Goal: Information Seeking & Learning: Learn about a topic

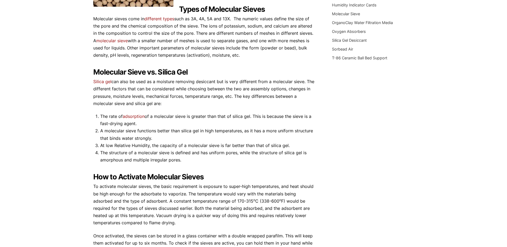
scroll to position [158, 0]
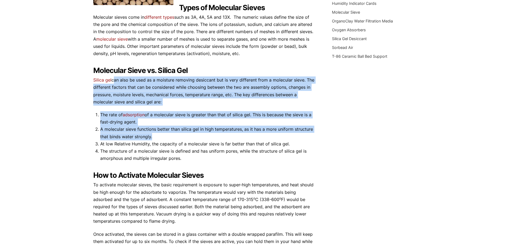
drag, startPoint x: 113, startPoint y: 81, endPoint x: 233, endPoint y: 135, distance: 131.6
click at [233, 135] on div "A molecular sieve is a porous material that has very small, uniform-sized holes…" at bounding box center [204, 114] width 223 height 383
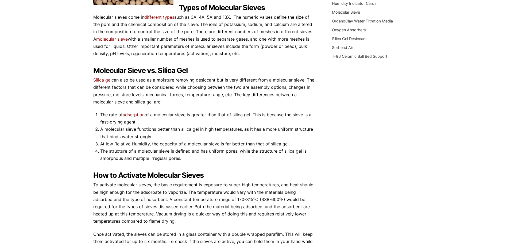
drag, startPoint x: 233, startPoint y: 135, endPoint x: 217, endPoint y: 155, distance: 25.4
click at [217, 155] on li "The structure of a molecular sieve is defined and has uniform pores, while the …" at bounding box center [208, 154] width 216 height 14
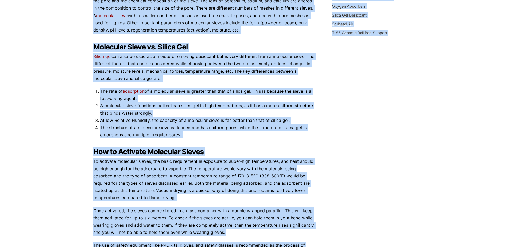
scroll to position [263, 0]
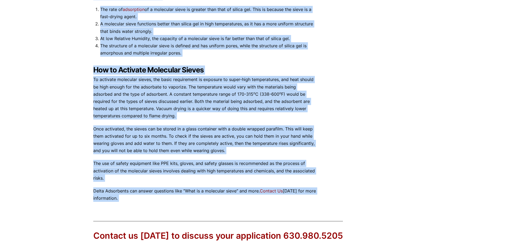
drag, startPoint x: 97, startPoint y: 61, endPoint x: 306, endPoint y: 202, distance: 252.5
click at [306, 202] on div "Our website has detected that you are using an outdated browser that will preve…" at bounding box center [253, 33] width 507 height 593
copy div "ow do Molecular Sieves work? tkdigital August 25, 2020 Molecular Sieve A molecu…"
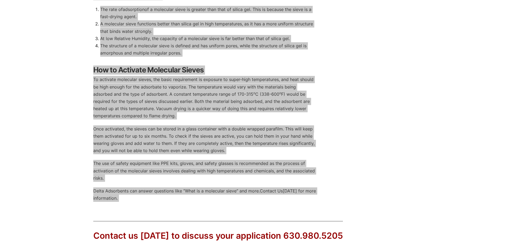
drag, startPoint x: 0, startPoint y: 77, endPoint x: 2, endPoint y: 119, distance: 42.2
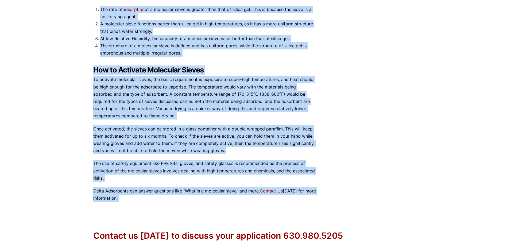
click at [2, 120] on div "Our website has detected that you are using an outdated browser that will preve…" at bounding box center [253, 33] width 507 height 593
click at [473, 200] on div "Our website has detected that you are using an outdated browser that will preve…" at bounding box center [253, 33] width 507 height 593
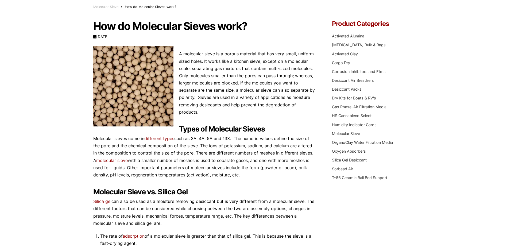
scroll to position [28, 0]
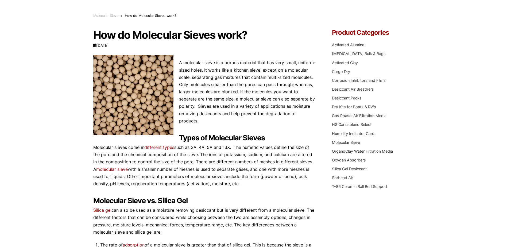
drag, startPoint x: 437, startPoint y: 88, endPoint x: 406, endPoint y: 127, distance: 49.0
click at [343, 171] on link "Silica Gel Desiccant" at bounding box center [349, 168] width 35 height 5
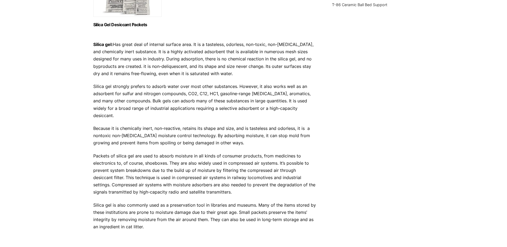
scroll to position [238, 0]
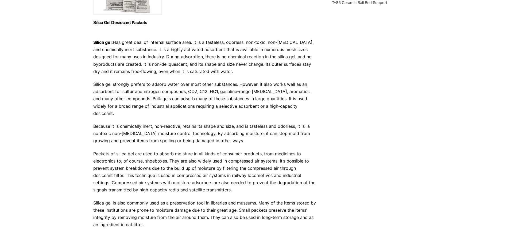
click at [96, 43] on strong "Silica gel:" at bounding box center [102, 42] width 19 height 5
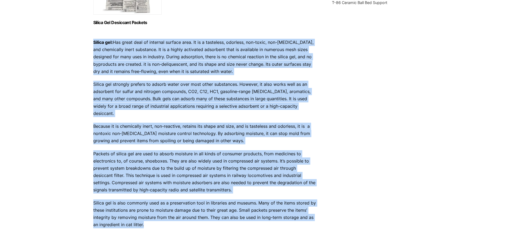
drag, startPoint x: 91, startPoint y: 41, endPoint x: 148, endPoint y: 220, distance: 188.4
click at [148, 220] on div "Our website has detected that you are using an outdated browser that will preve…" at bounding box center [253, 62] width 507 height 600
copy div "Silica gel: Has great deal of internal surface area. It is a tasteless, odorles…"
click at [242, 171] on p "Packets of silica gel are used to absorb moisture in all kinds of consumer prod…" at bounding box center [204, 172] width 223 height 44
drag, startPoint x: 339, startPoint y: 160, endPoint x: 343, endPoint y: 157, distance: 4.6
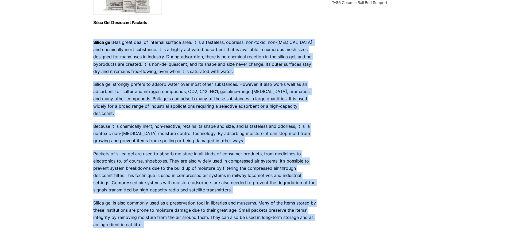
click at [339, 160] on div "Silica Gel Desiccant A tasteless, odorless, non-toxic, non-corrosive substance …" at bounding box center [253, 26] width 320 height 415
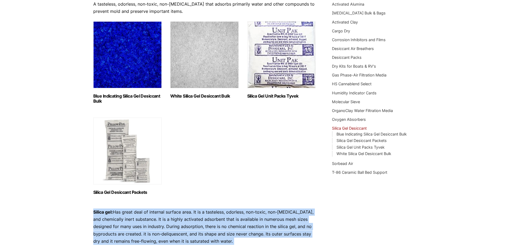
scroll to position [64, 0]
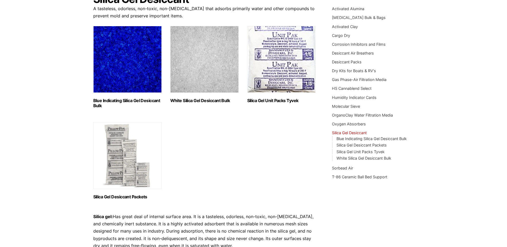
click at [241, 179] on ul "Blue Indicating Silica Gel Desiccant Bulk (2) White Silica Gel Desiccant Bulk (…" at bounding box center [204, 113] width 223 height 174
drag, startPoint x: 313, startPoint y: 105, endPoint x: 245, endPoint y: 104, distance: 67.6
click at [245, 104] on ul "Blue Indicating Silica Gel Desiccant Bulk (2) White Silica Gel Desiccant Bulk (…" at bounding box center [204, 113] width 223 height 174
copy h2 "Silica Gel Unit Packs Tyvek"
drag, startPoint x: 167, startPoint y: 197, endPoint x: 93, endPoint y: 197, distance: 74.0
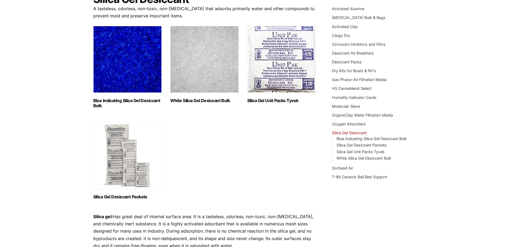
click at [93, 197] on ul "Blue Indicating Silica Gel Desiccant Bulk (2) White Silica Gel Desiccant Bulk (…" at bounding box center [204, 113] width 223 height 174
copy h2 "Silica Gel Desiccant Packets"
click at [342, 203] on div "Silica Gel Desiccant A tasteless, odorless, non-toxic, non-corrosive substance …" at bounding box center [253, 200] width 320 height 415
click at [116, 195] on h2 "Silica Gel Desiccant Packets (9)" at bounding box center [127, 196] width 68 height 5
click at [294, 102] on h2 "Silica Gel Unit Packs Tyvek (8)" at bounding box center [281, 100] width 68 height 5
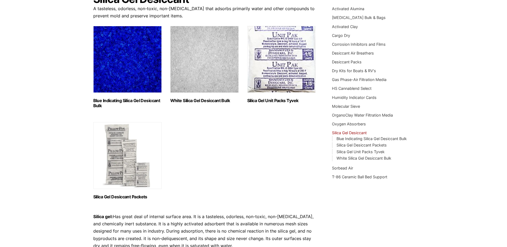
scroll to position [0, 0]
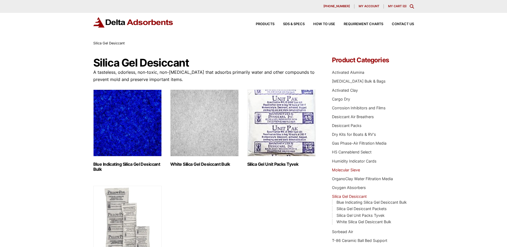
click at [351, 170] on link "Molecular Sieve" at bounding box center [346, 169] width 28 height 5
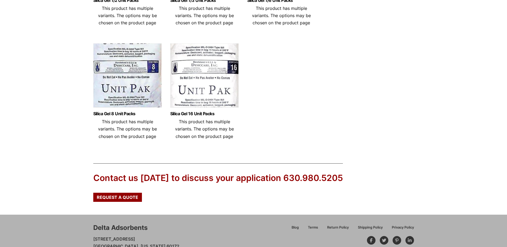
scroll to position [282, 0]
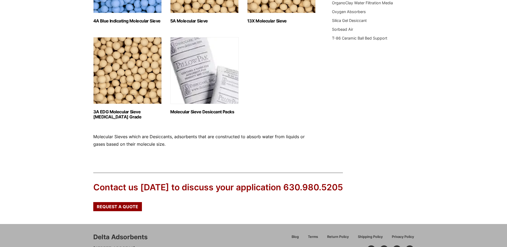
scroll to position [246, 0]
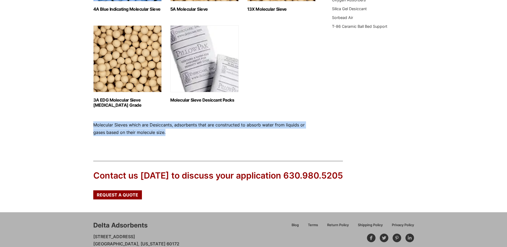
drag, startPoint x: 164, startPoint y: 131, endPoint x: 90, endPoint y: 124, distance: 74.5
click at [90, 124] on div "Our website has detected that you are using an outdated browser that will preve…" at bounding box center [253, 12] width 507 height 516
copy p "Molecular Sieves which are Desiccants, adsorbents that are constructed to absor…"
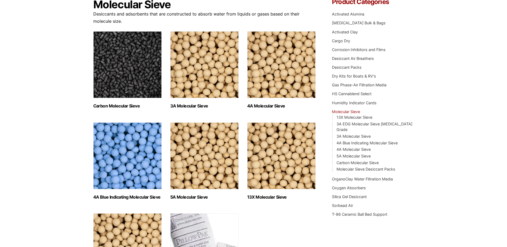
scroll to position [55, 0]
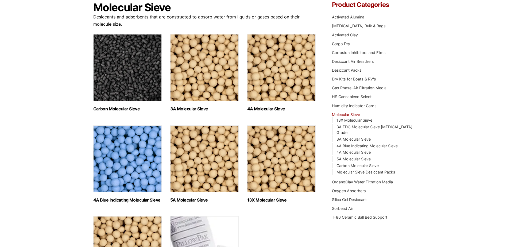
click at [199, 81] on img "Visit product category 3A Molecular Sieve" at bounding box center [204, 67] width 68 height 67
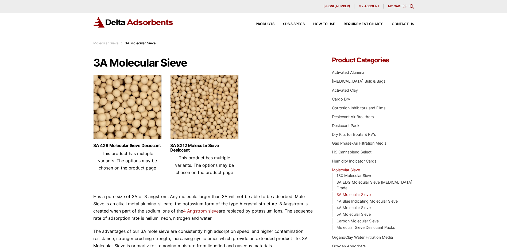
click at [253, 167] on ul "3A 4X8 Molecular Sieve Desiccant This product has multiple variants. The option…" at bounding box center [204, 127] width 223 height 105
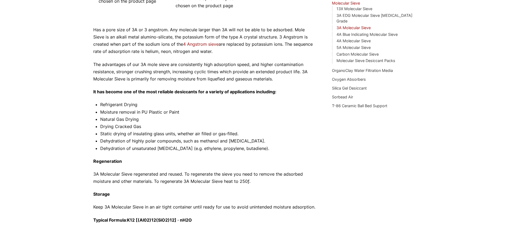
scroll to position [159, 0]
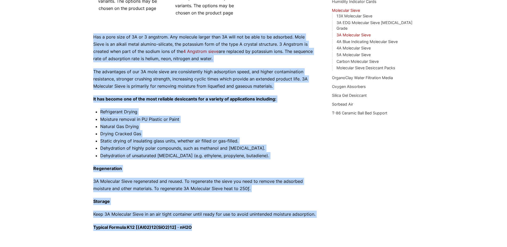
drag, startPoint x: 93, startPoint y: 37, endPoint x: 193, endPoint y: 224, distance: 211.7
click at [193, 224] on div "Has a pore size of 3A or 3 angstrom. Any molecule larger than 3A will not be ab…" at bounding box center [204, 131] width 223 height 197
copy div "Lor i dolo sita co 1A el 9 seddoeiu. Tem incididu utlabo etdo 5M aliq eni ad mi…"
click at [365, 145] on div "3A Molecular Sieve 3A 4X8 Molecular Sieve Desiccant This product has multiple v…" at bounding box center [253, 66] width 320 height 339
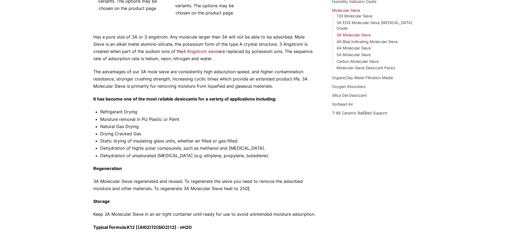
scroll to position [0, 0]
